Goal: Check status: Check status

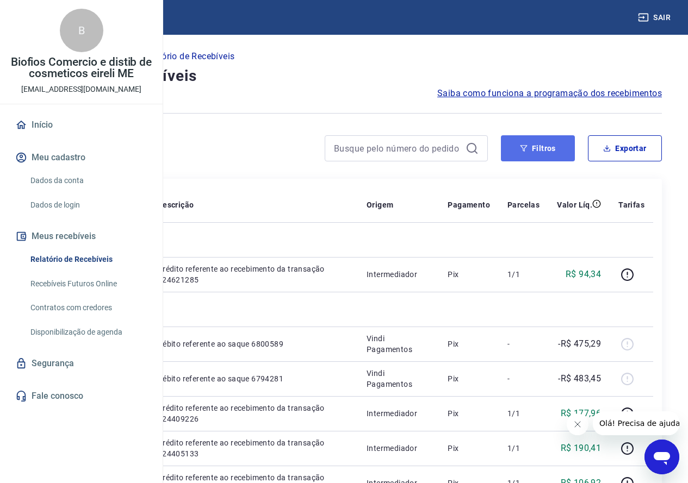
click at [537, 147] on button "Filtros" at bounding box center [538, 148] width 74 height 26
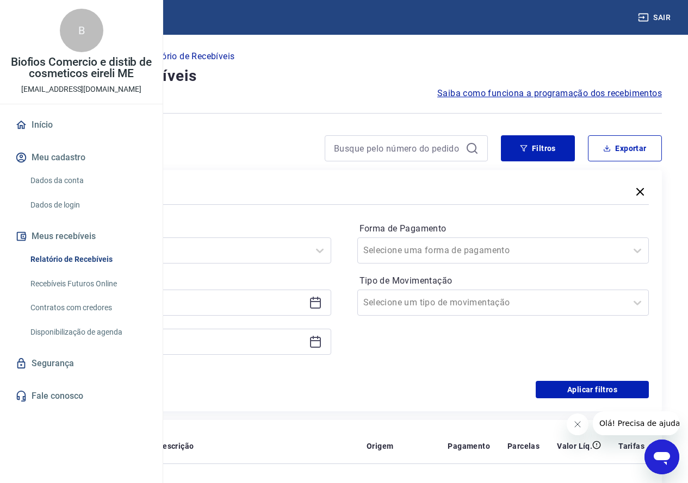
click at [322, 303] on icon at bounding box center [315, 302] width 13 height 13
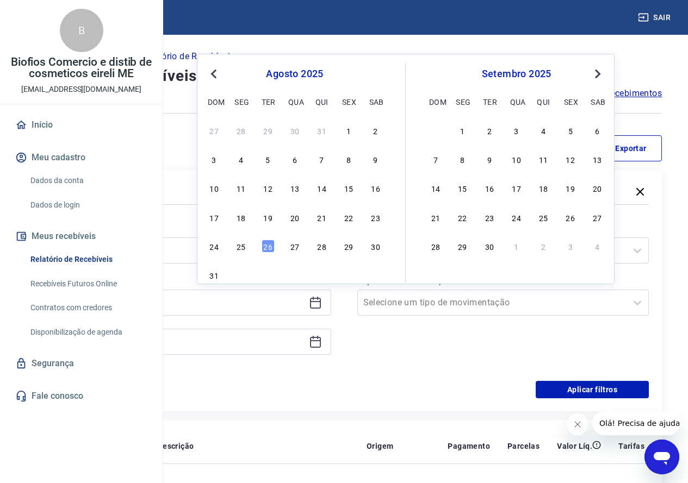
drag, startPoint x: 207, startPoint y: 74, endPoint x: 238, endPoint y: 78, distance: 31.3
click at [207, 75] on div "agosto 2025" at bounding box center [294, 73] width 177 height 13
click at [320, 77] on div "agosto 2025" at bounding box center [294, 73] width 177 height 13
click at [262, 75] on div "agosto 2025" at bounding box center [294, 73] width 177 height 13
click at [215, 73] on span "Previous Month" at bounding box center [215, 73] width 0 height 13
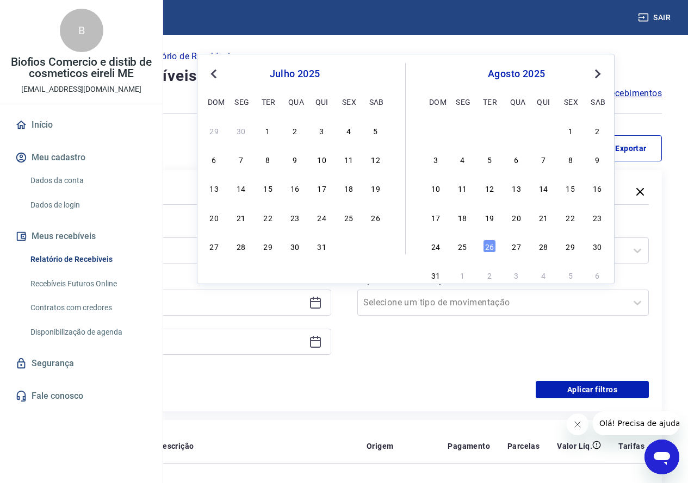
click at [215, 73] on span "Previous Month" at bounding box center [215, 73] width 0 height 13
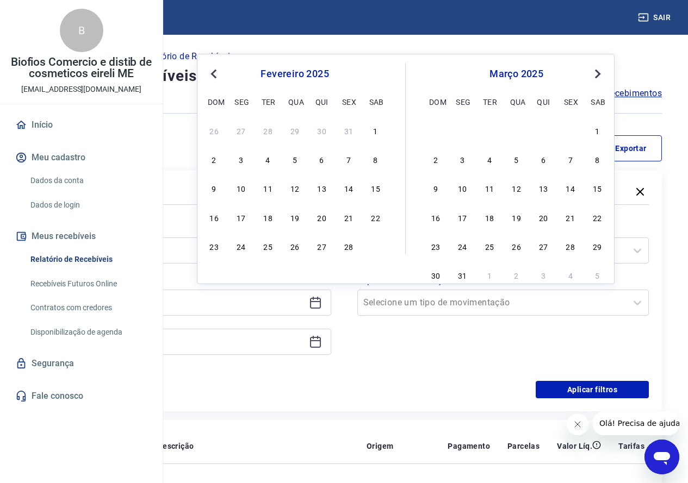
click at [215, 73] on span "Previous Month" at bounding box center [215, 73] width 0 height 13
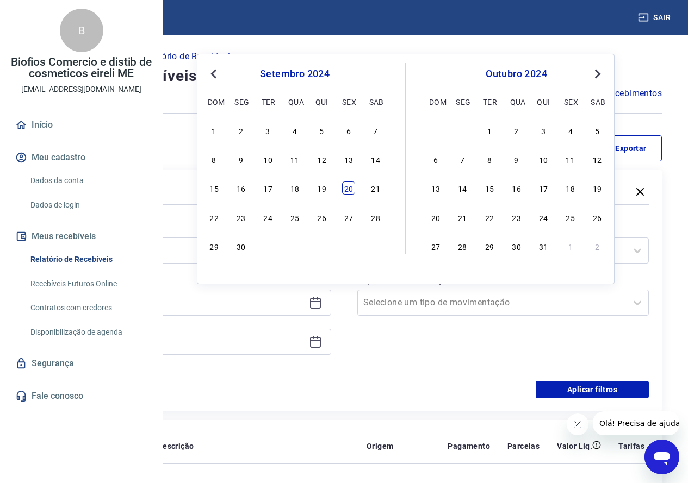
click at [349, 190] on div "20" at bounding box center [348, 188] width 13 height 13
type input "[DATE]"
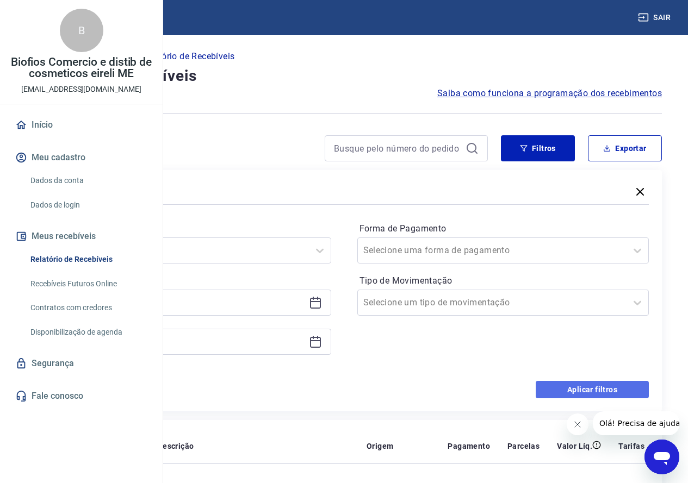
click at [574, 390] on button "Aplicar filtros" at bounding box center [592, 389] width 113 height 17
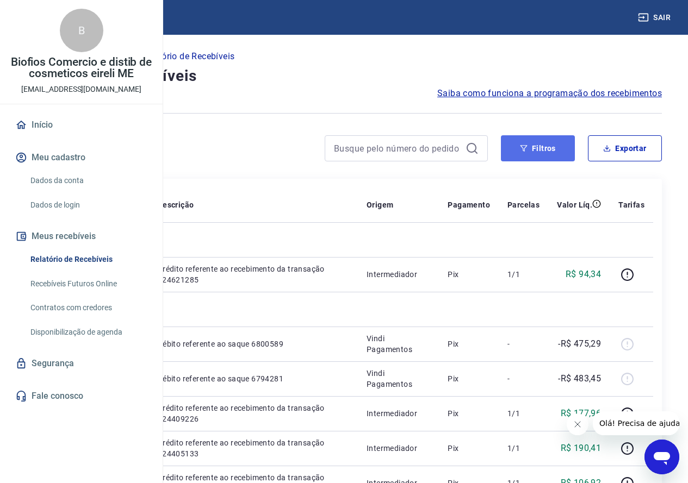
drag, startPoint x: 540, startPoint y: 141, endPoint x: 543, endPoint y: 161, distance: 20.5
click at [540, 141] on button "Filtros" at bounding box center [538, 148] width 74 height 26
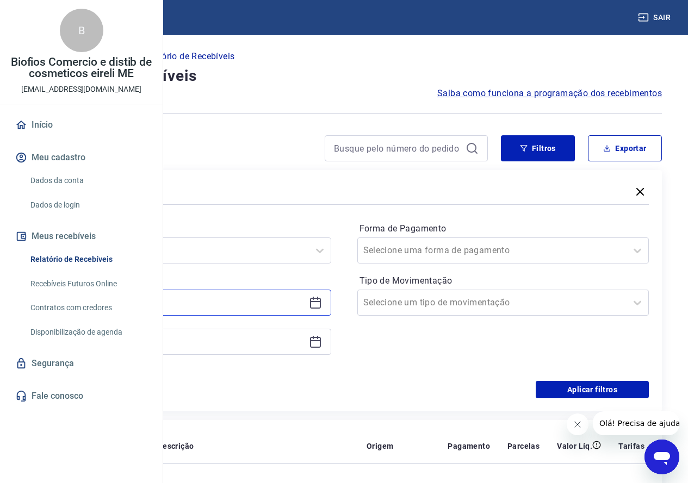
click at [294, 301] on input "[DATE]" at bounding box center [176, 303] width 256 height 16
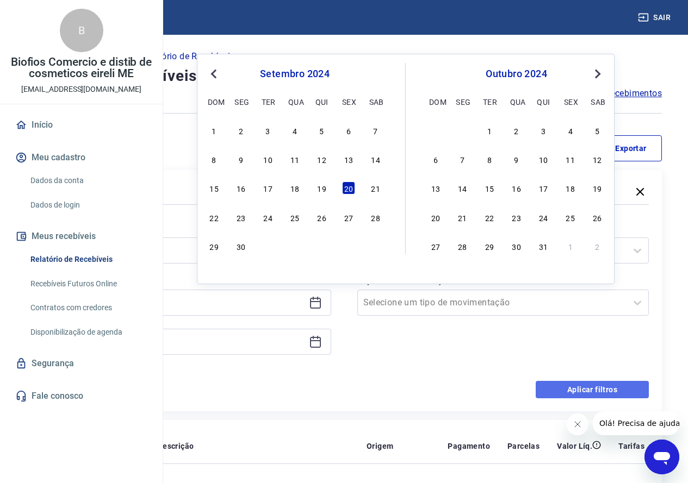
click at [565, 386] on button "Aplicar filtros" at bounding box center [592, 389] width 113 height 17
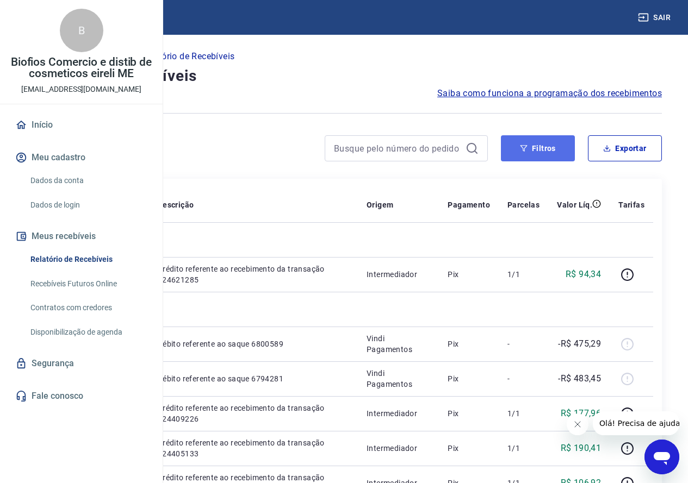
click at [531, 142] on button "Filtros" at bounding box center [538, 148] width 74 height 26
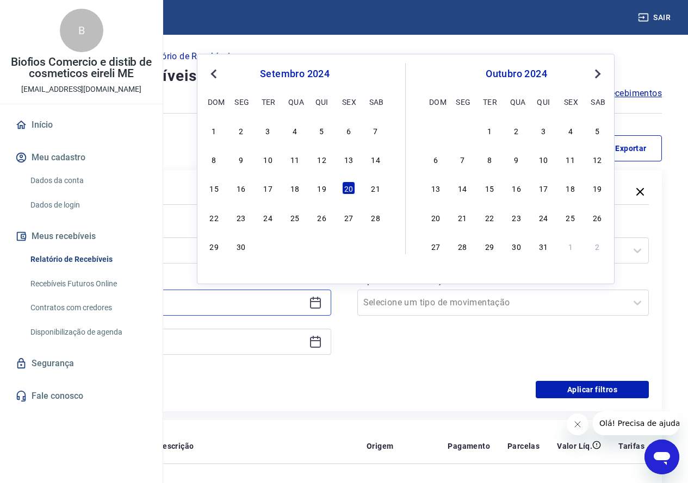
click at [266, 302] on input "[DATE]" at bounding box center [176, 303] width 256 height 16
click at [245, 336] on input at bounding box center [176, 342] width 256 height 16
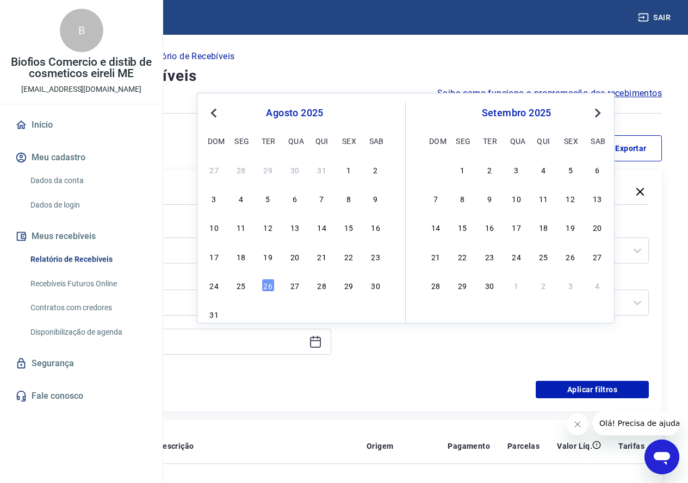
click at [219, 118] on button "Previous Month" at bounding box center [213, 113] width 13 height 13
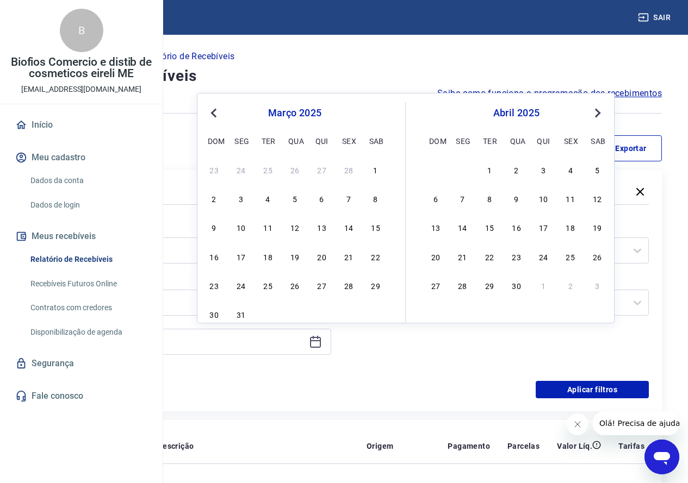
click at [219, 118] on button "Previous Month" at bounding box center [213, 113] width 13 height 13
click at [220, 118] on button "Previous Month" at bounding box center [213, 113] width 13 height 13
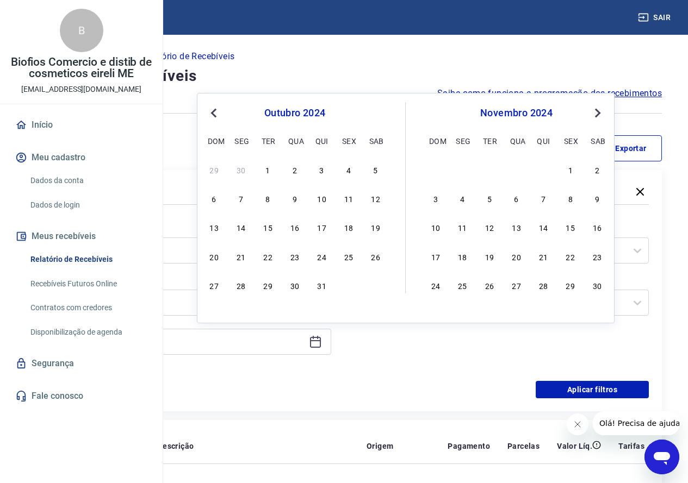
click at [220, 118] on button "Previous Month" at bounding box center [213, 113] width 13 height 13
click at [349, 229] on div "20" at bounding box center [348, 227] width 13 height 13
type input "[DATE]"
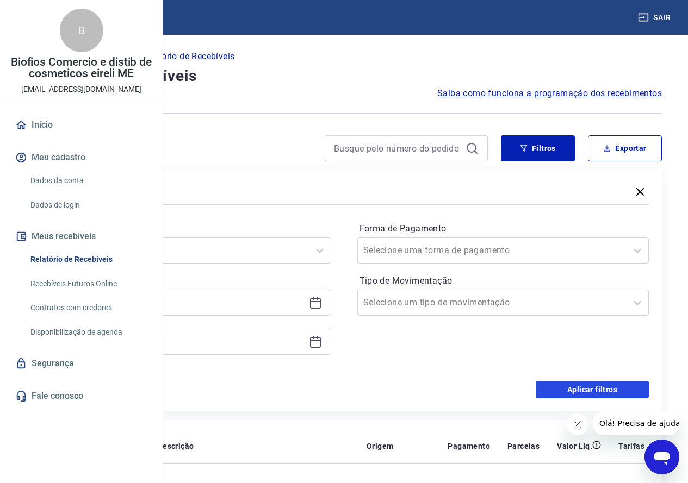
drag, startPoint x: 588, startPoint y: 385, endPoint x: 443, endPoint y: 0, distance: 411.0
click at [586, 385] on button "Aplicar filtros" at bounding box center [592, 389] width 113 height 17
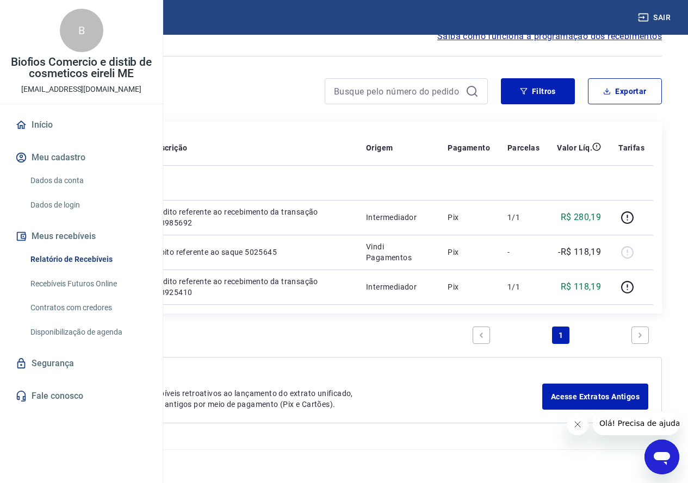
scroll to position [97, 0]
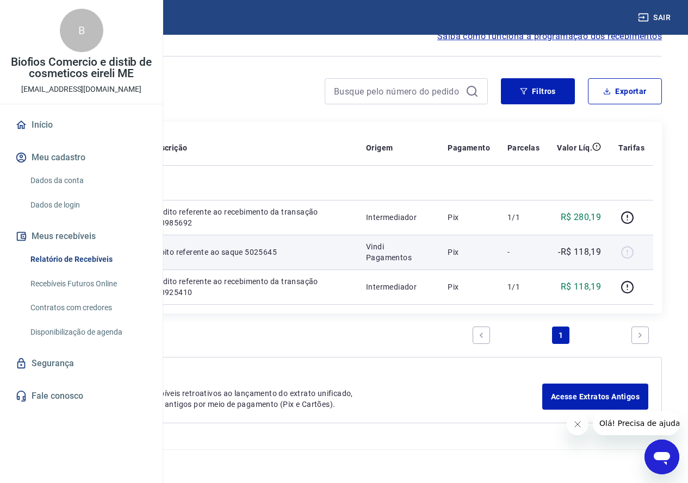
click at [590, 246] on p "-R$ 118,19" at bounding box center [579, 252] width 43 height 13
click at [629, 244] on div at bounding box center [631, 252] width 26 height 17
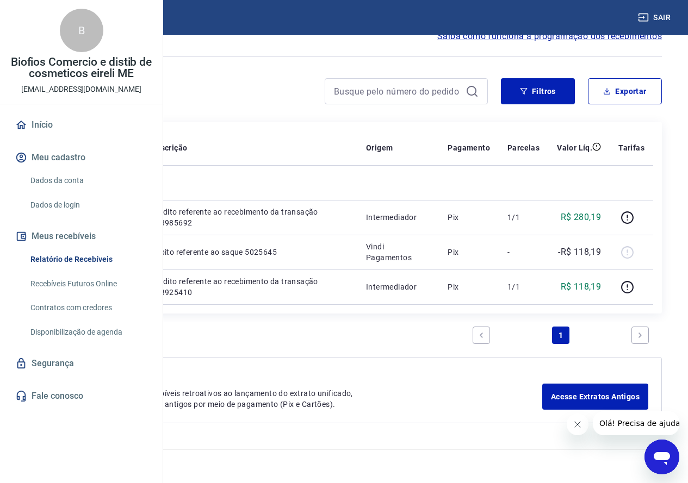
click at [240, 78] on div "Filtros Exportar" at bounding box center [344, 95] width 636 height 35
